Goal: Task Accomplishment & Management: Complete application form

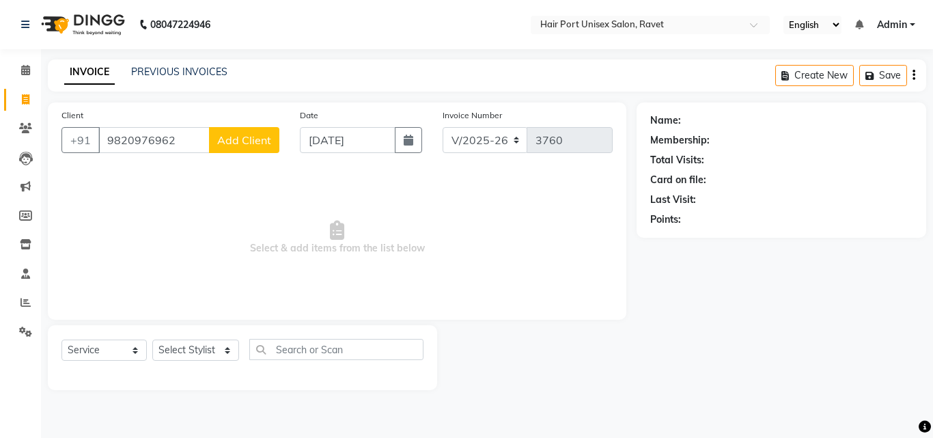
select select "7015"
select select "service"
click at [180, 133] on input "9820976962" at bounding box center [153, 140] width 111 height 26
type input "9"
click at [180, 133] on input "2[]\ASDFG/" at bounding box center [188, 140] width 181 height 26
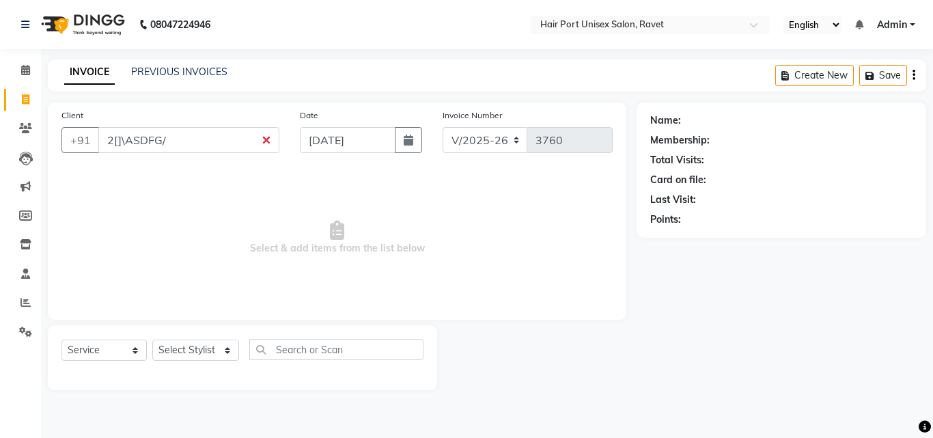
click at [180, 133] on input "2[]\ASDFG/" at bounding box center [188, 140] width 181 height 26
click at [271, 143] on input "2[]\ASDFG/" at bounding box center [188, 140] width 181 height 26
click at [265, 139] on input "2[]\ASDFG/" at bounding box center [188, 140] width 181 height 26
type input "2"
click at [207, 348] on select "Select Stylist [PERSON_NAME] [PERSON_NAME] [PERSON_NAME] [PERSON_NAME] [PERSON_…" at bounding box center [195, 350] width 87 height 21
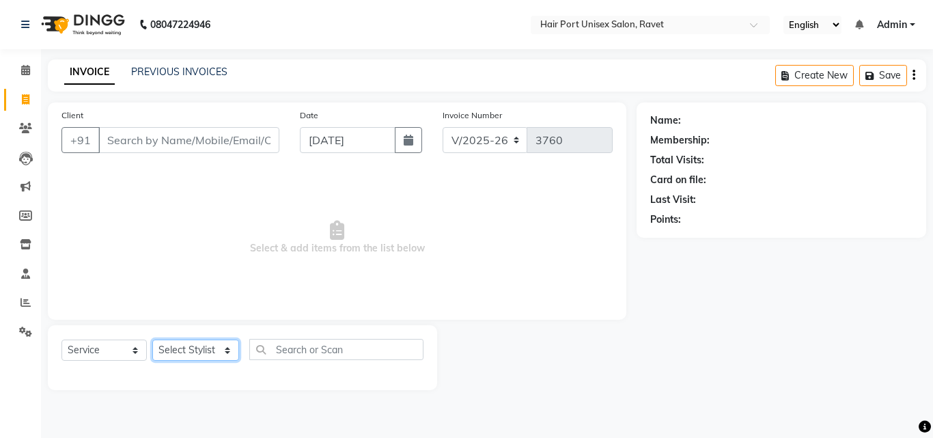
select select "58688"
click at [152, 340] on select "Select Stylist [PERSON_NAME] [PERSON_NAME] [PERSON_NAME] [PERSON_NAME] [PERSON_…" at bounding box center [195, 350] width 87 height 21
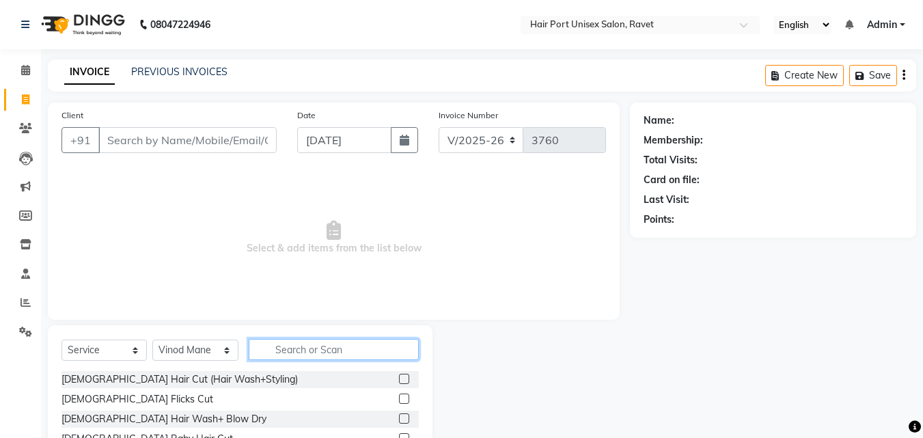
click at [277, 346] on input "text" at bounding box center [334, 349] width 170 height 21
type input "TRI"
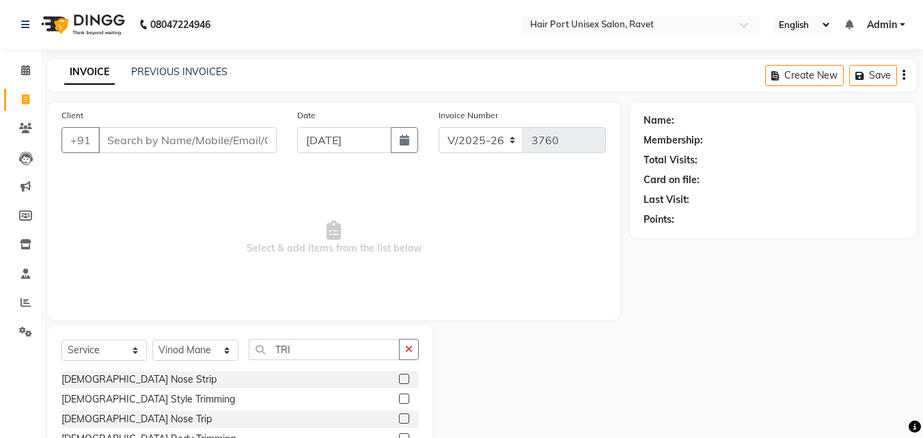
click at [403, 394] on label at bounding box center [404, 398] width 10 height 10
click at [403, 395] on input "checkbox" at bounding box center [403, 399] width 9 height 9
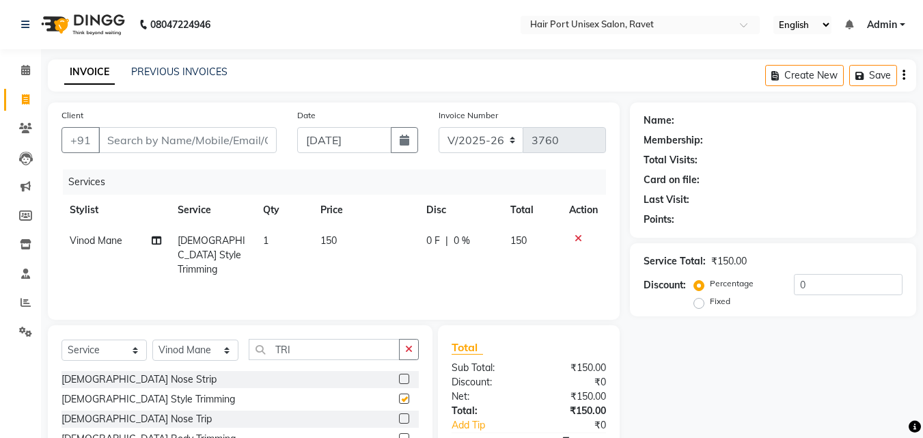
checkbox input "false"
click at [301, 349] on input "TRI" at bounding box center [324, 349] width 151 height 21
type input "T"
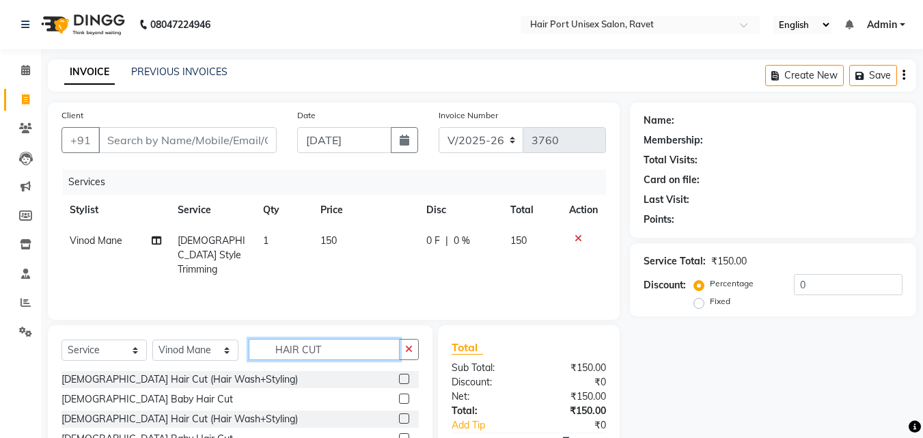
type input "HAIR CUT"
click at [402, 414] on label at bounding box center [404, 418] width 10 height 10
click at [402, 415] on input "checkbox" at bounding box center [403, 419] width 9 height 9
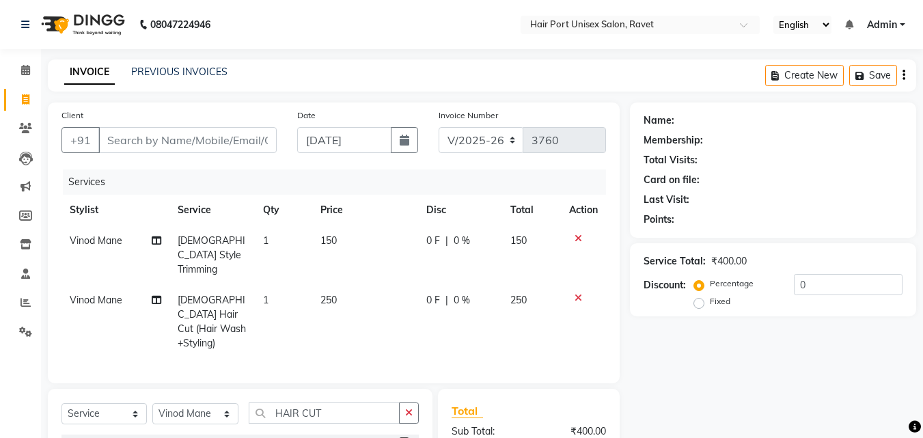
checkbox input "false"
click at [203, 143] on input "Client" at bounding box center [187, 140] width 178 height 26
click at [190, 142] on input "Client" at bounding box center [187, 140] width 178 height 26
click at [174, 142] on input "Client" at bounding box center [187, 140] width 178 height 26
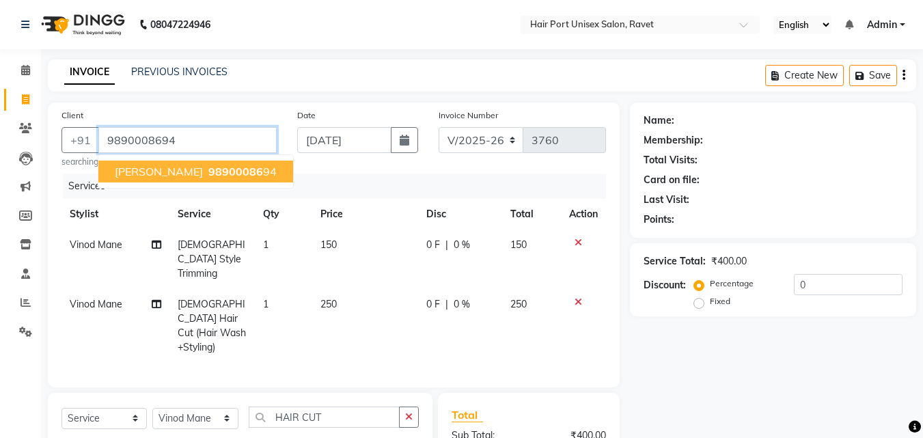
type input "9890008694"
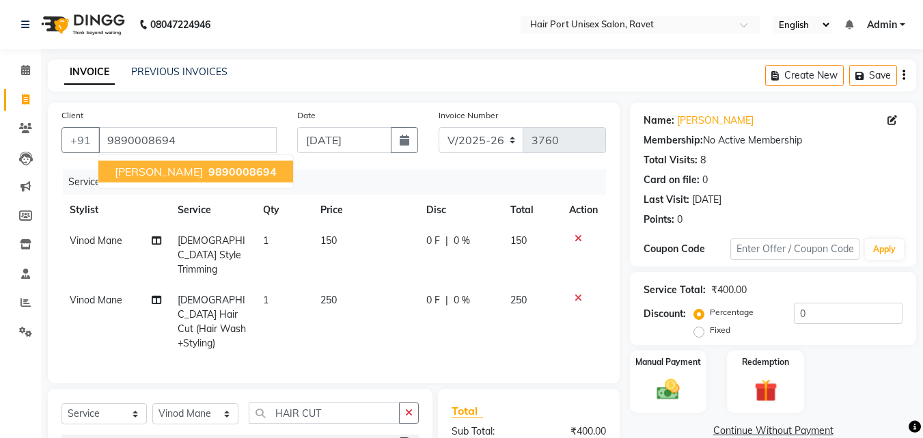
click at [179, 167] on span "[PERSON_NAME]" at bounding box center [159, 172] width 88 height 14
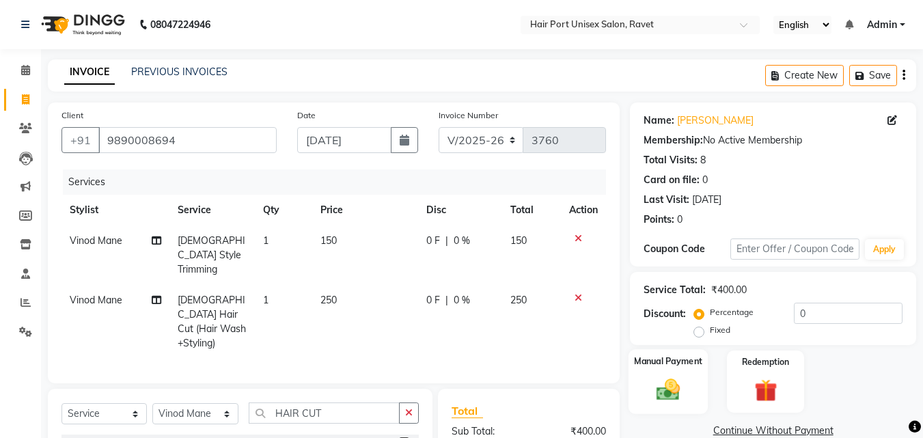
click at [661, 389] on img at bounding box center [668, 389] width 38 height 27
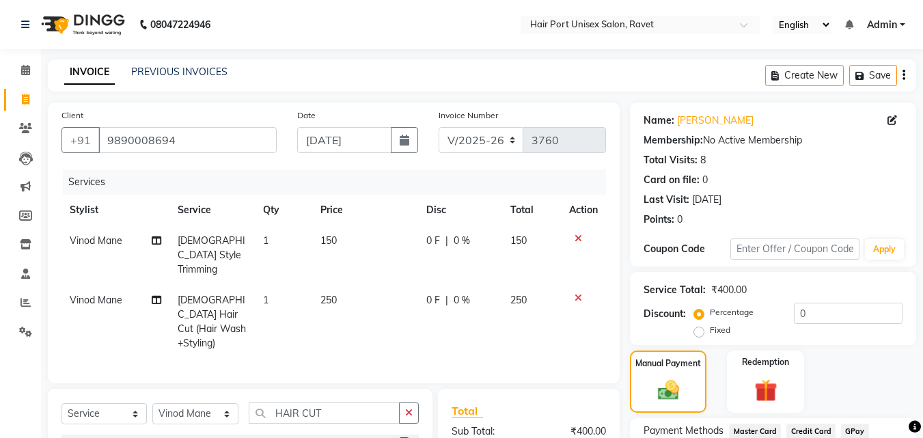
click at [715, 401] on div "Manual Payment Redemption" at bounding box center [773, 381] width 307 height 62
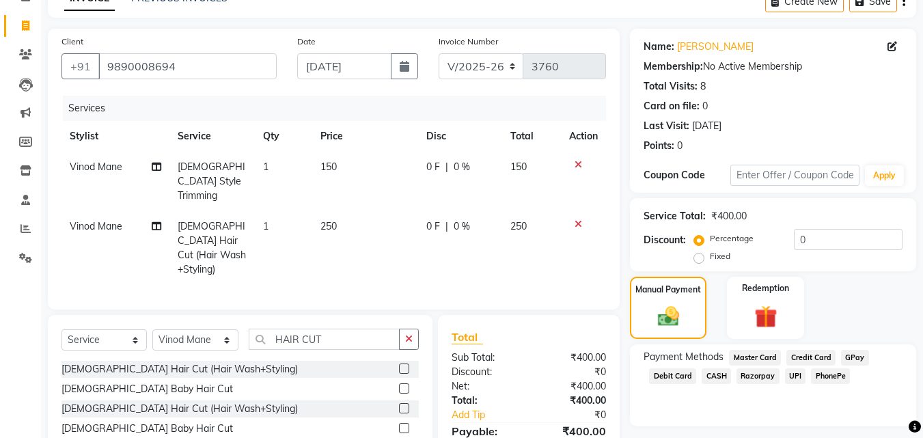
scroll to position [125, 0]
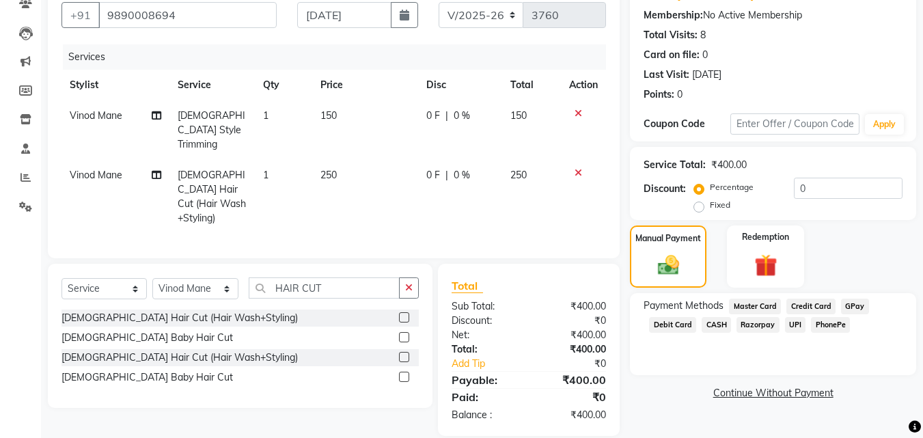
click at [792, 319] on span "UPI" at bounding box center [795, 325] width 21 height 16
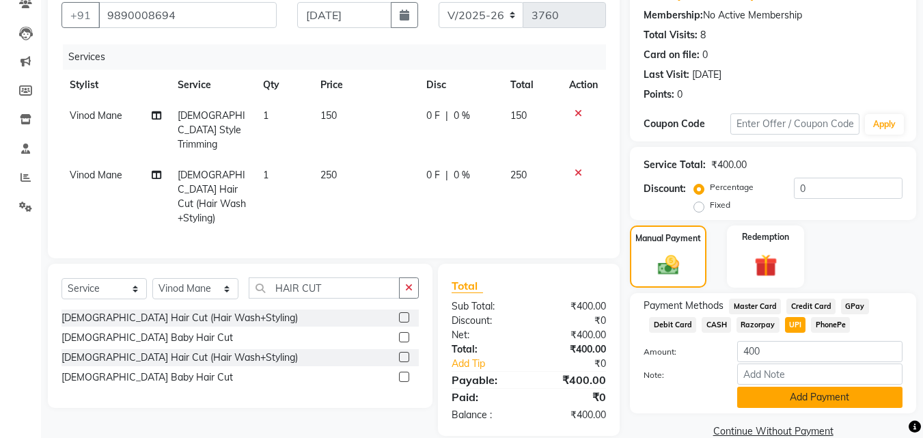
click at [798, 394] on button "Add Payment" at bounding box center [819, 397] width 165 height 21
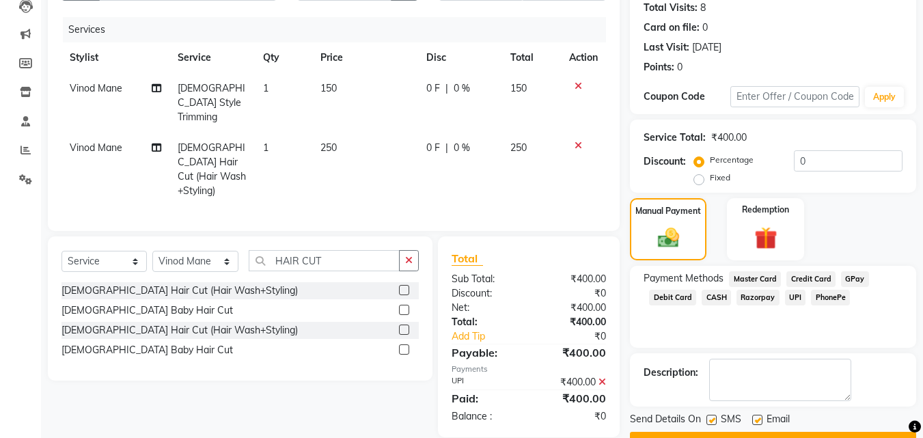
scroll to position [188, 0]
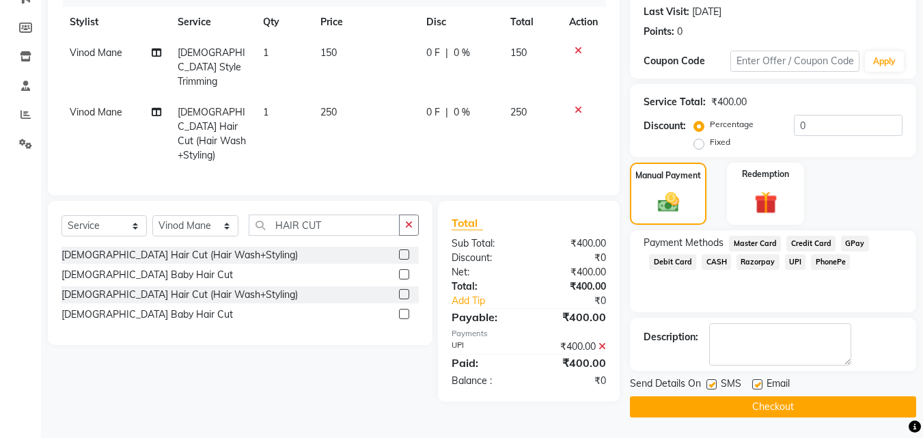
click at [798, 400] on button "Checkout" at bounding box center [773, 406] width 286 height 21
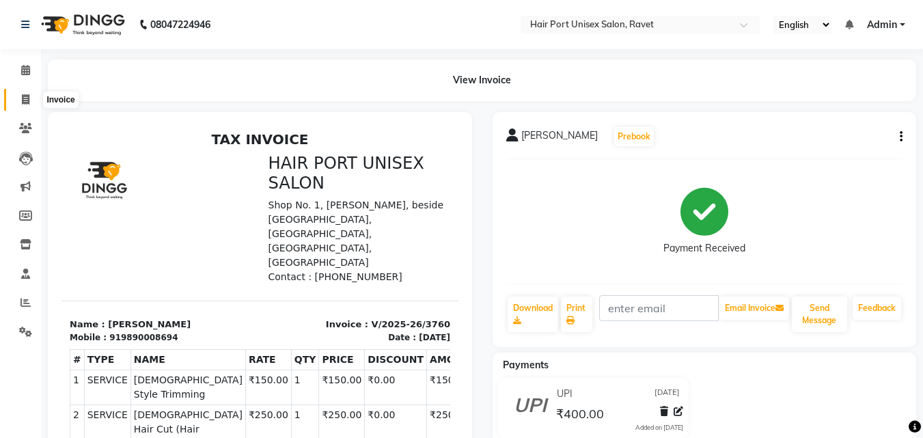
click at [23, 98] on icon at bounding box center [26, 99] width 8 height 10
select select "service"
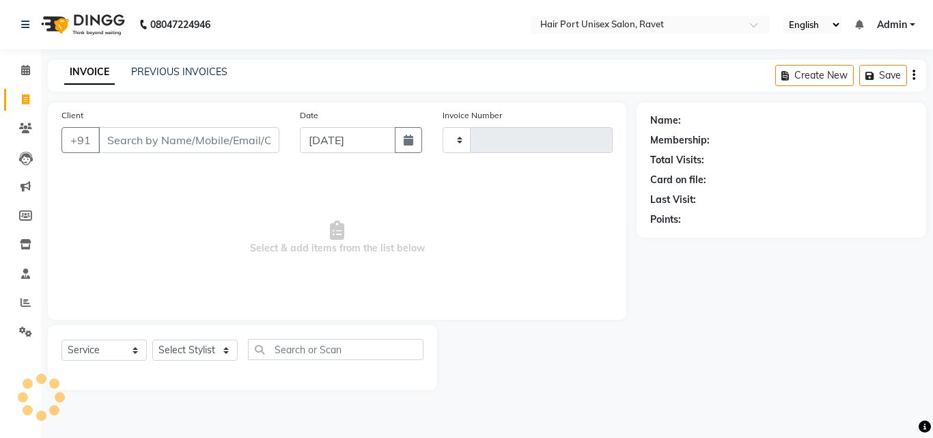
type input "3761"
select select "7015"
click at [134, 144] on input "Client" at bounding box center [188, 140] width 181 height 26
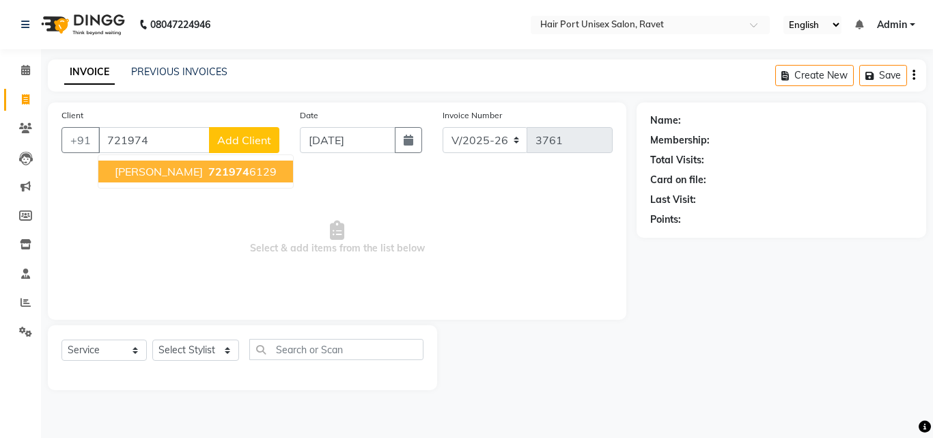
click at [153, 168] on span "[PERSON_NAME]" at bounding box center [159, 172] width 88 height 14
type input "7219746129"
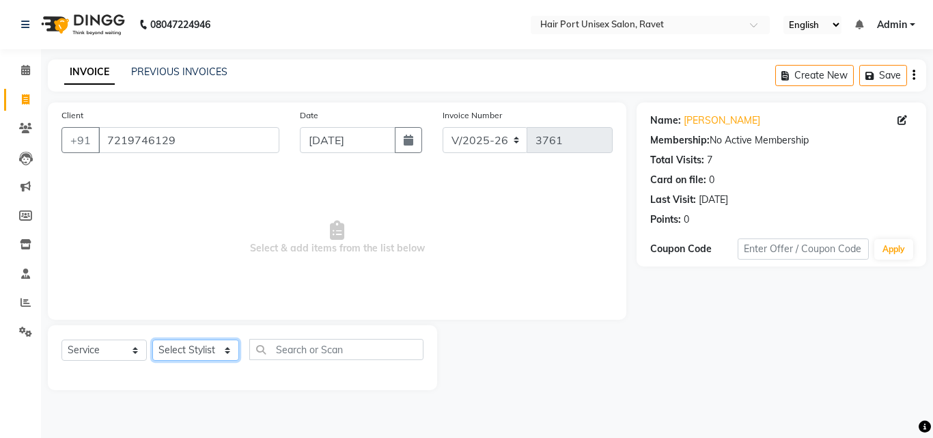
click at [184, 348] on select "Select Stylist [PERSON_NAME] [PERSON_NAME] [PERSON_NAME] [PERSON_NAME] [PERSON_…" at bounding box center [195, 350] width 87 height 21
select select "66342"
click at [152, 340] on select "Select Stylist [PERSON_NAME] [PERSON_NAME] [PERSON_NAME] [PERSON_NAME] [PERSON_…" at bounding box center [195, 350] width 87 height 21
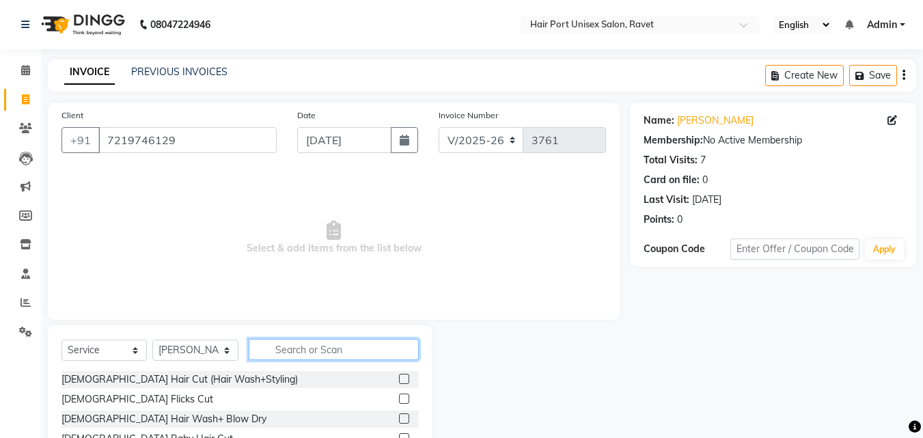
click at [284, 347] on input "text" at bounding box center [334, 349] width 170 height 21
click at [268, 349] on input "text" at bounding box center [334, 349] width 170 height 21
type input "tri"
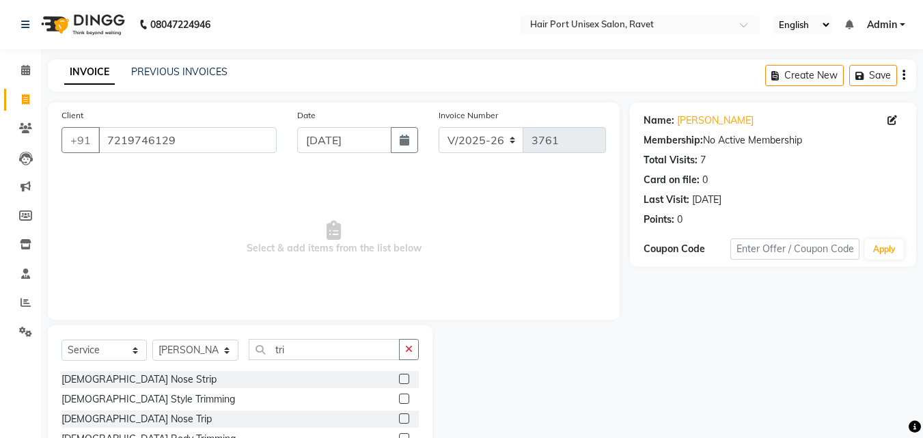
click at [404, 396] on label at bounding box center [404, 398] width 10 height 10
click at [404, 396] on input "checkbox" at bounding box center [403, 399] width 9 height 9
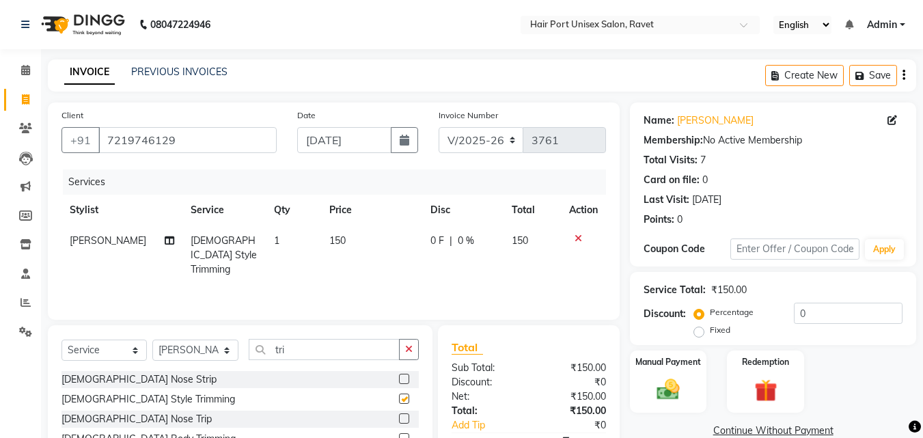
checkbox input "false"
click at [306, 354] on input "tri" at bounding box center [324, 349] width 151 height 21
type input "t"
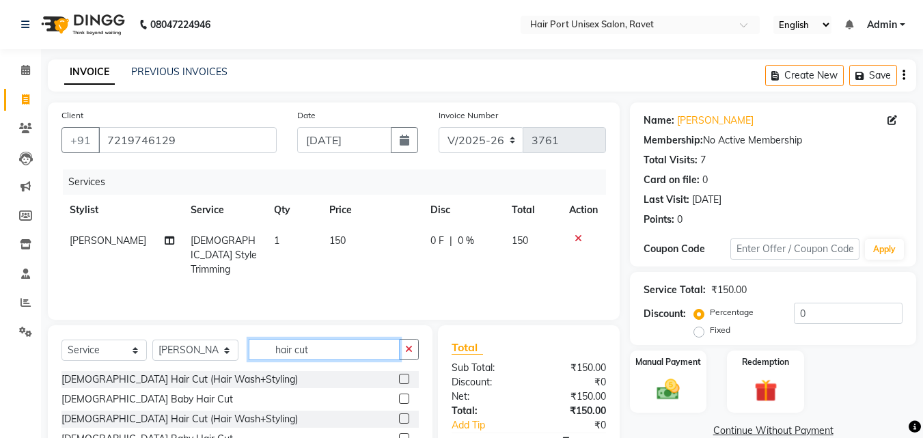
type input "hair cut"
click at [403, 415] on label at bounding box center [404, 418] width 10 height 10
click at [403, 415] on input "checkbox" at bounding box center [403, 419] width 9 height 9
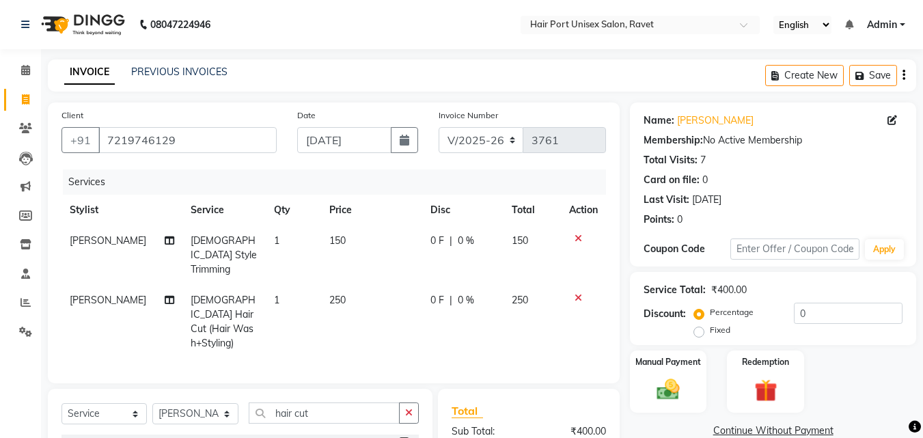
checkbox input "false"
click at [650, 392] on img at bounding box center [668, 389] width 38 height 27
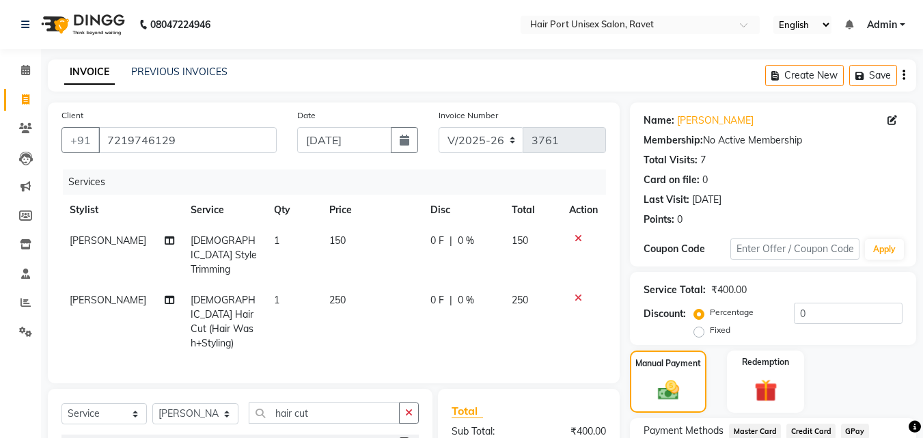
click at [711, 384] on div "Manual Payment Redemption" at bounding box center [773, 381] width 307 height 62
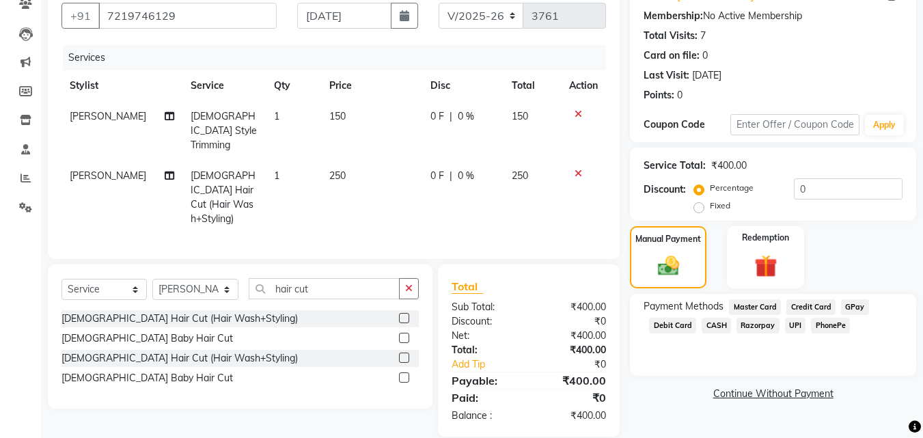
scroll to position [125, 0]
click at [795, 320] on span "UPI" at bounding box center [795, 325] width 21 height 16
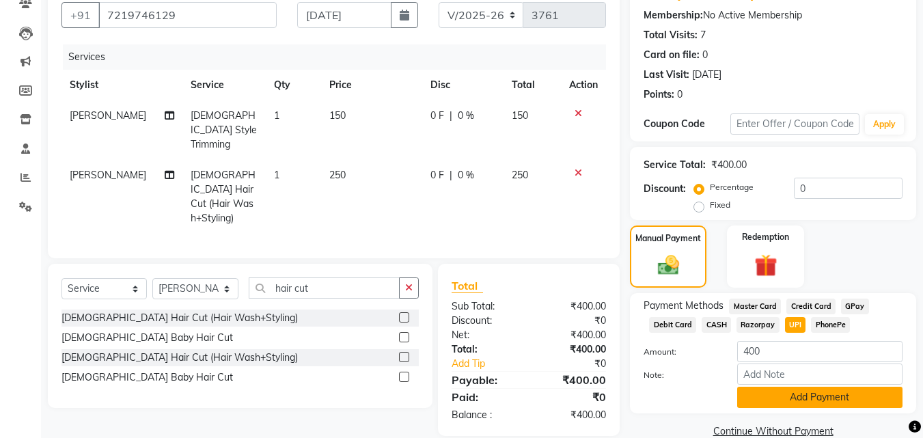
click at [787, 398] on button "Add Payment" at bounding box center [819, 397] width 165 height 21
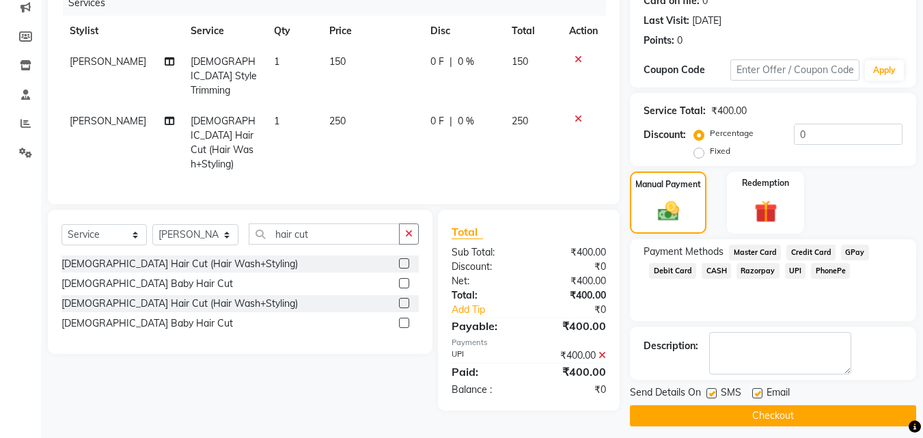
scroll to position [188, 0]
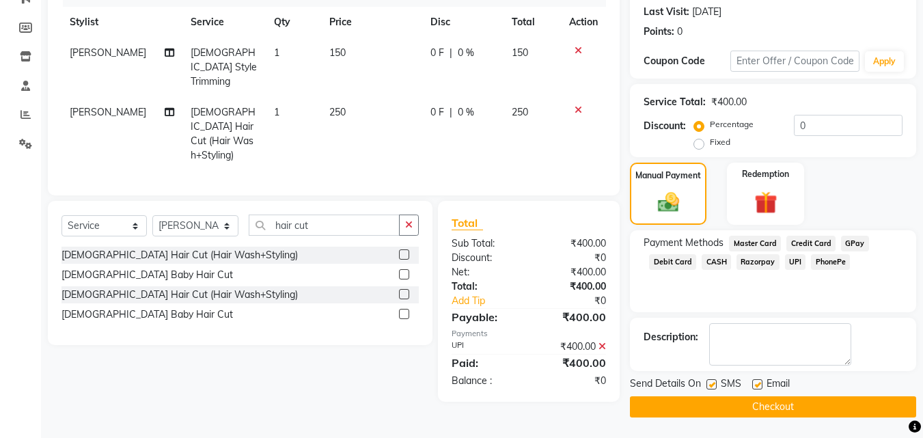
click at [797, 410] on button "Checkout" at bounding box center [773, 406] width 286 height 21
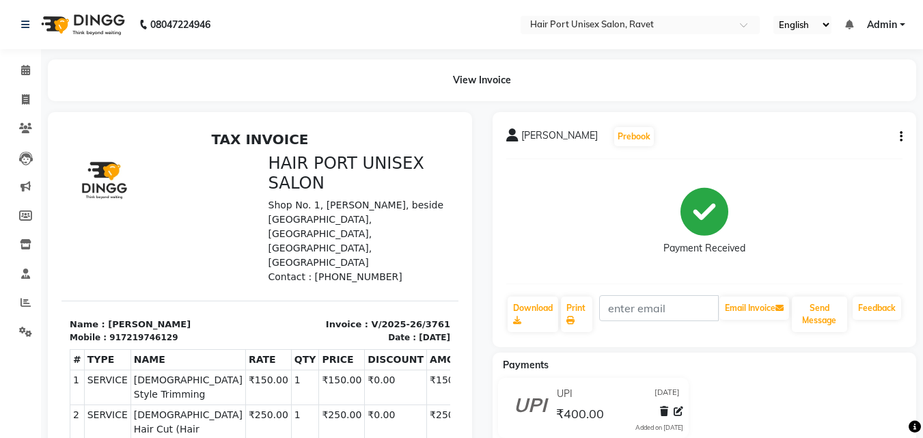
click at [797, 410] on div "UPI [DATE] ₹400.00 Added on [DATE]" at bounding box center [704, 411] width 445 height 66
